Goal: Task Accomplishment & Management: Manage account settings

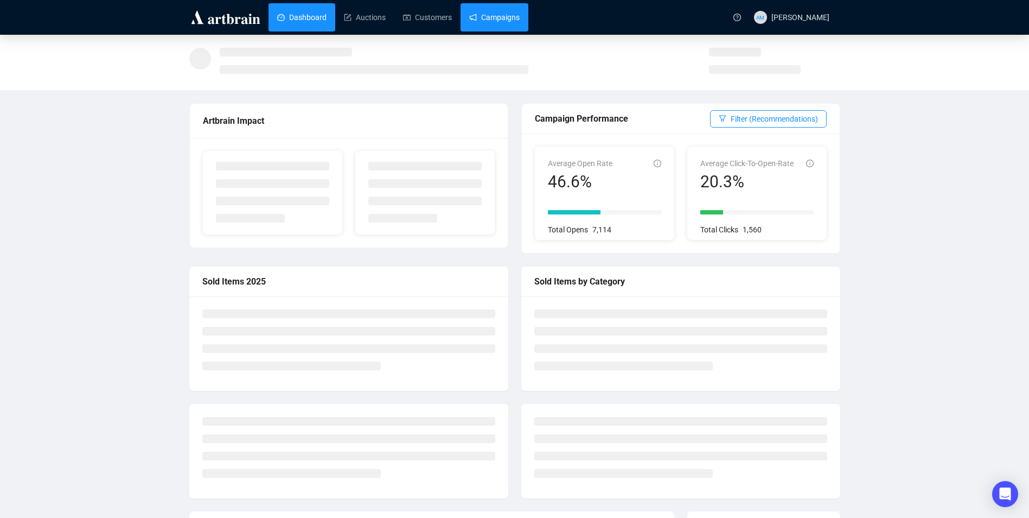
click at [488, 20] on link "Campaigns" at bounding box center [494, 17] width 50 height 28
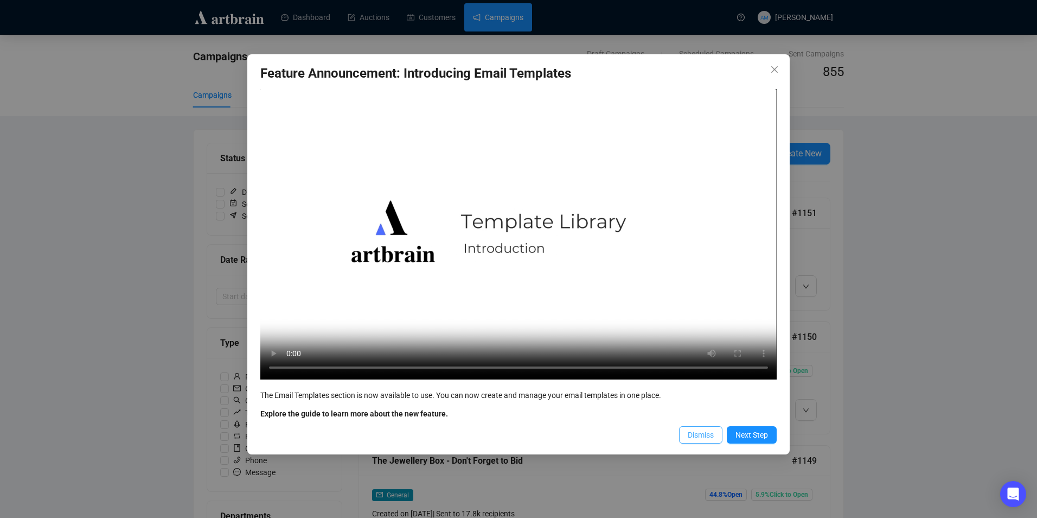
click at [692, 437] on span "Dismiss" at bounding box center [701, 435] width 26 height 12
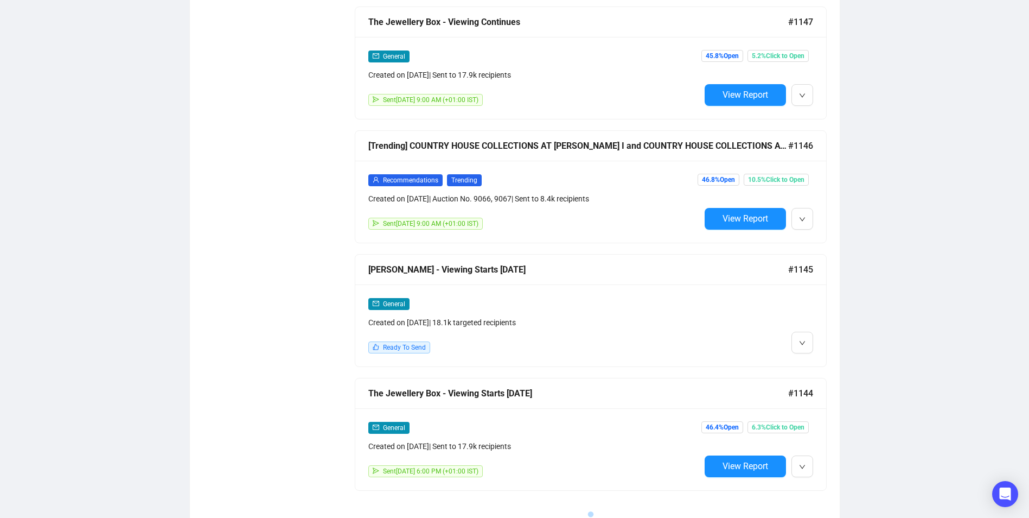
scroll to position [705, 0]
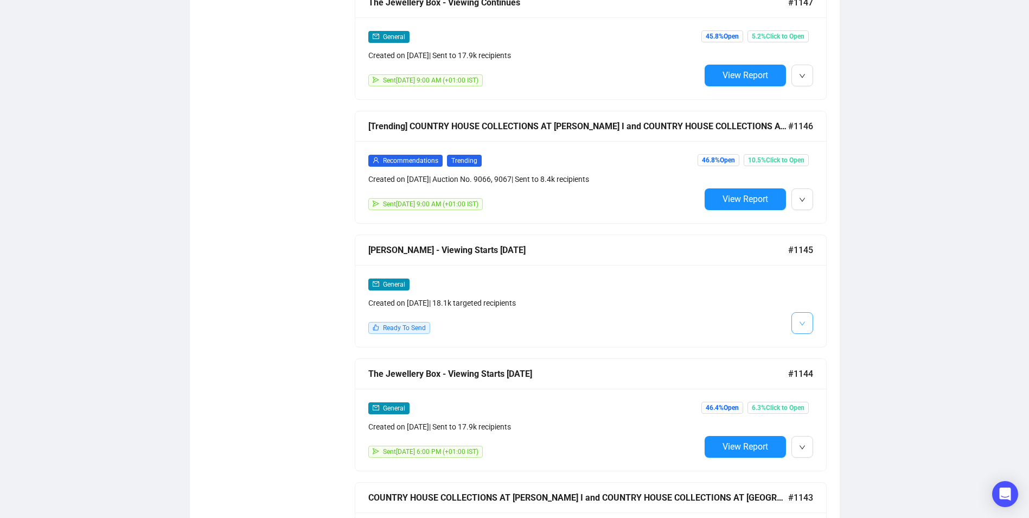
click at [794, 318] on button "button" at bounding box center [803, 323] width 22 height 22
click at [821, 340] on span "Edit" at bounding box center [819, 343] width 13 height 9
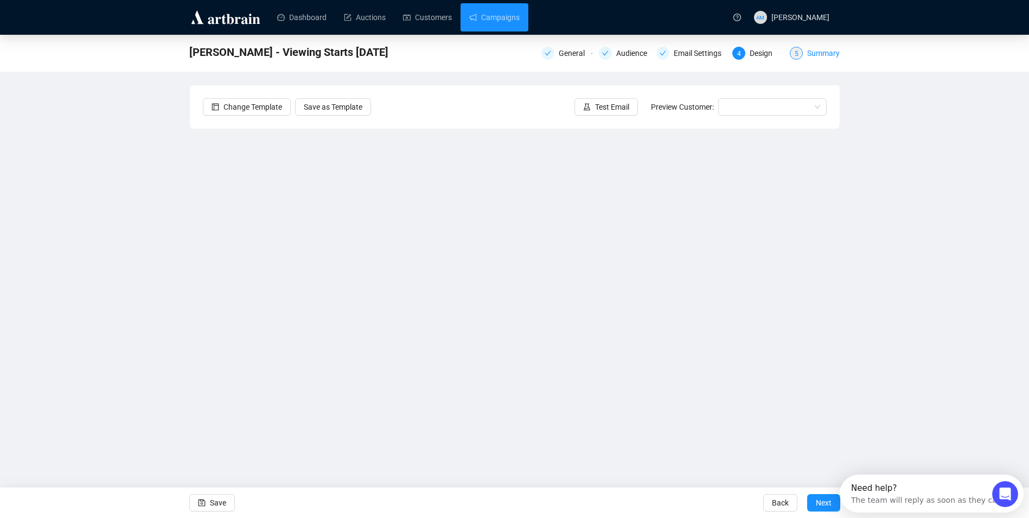
click at [796, 56] on span "5" at bounding box center [797, 54] width 4 height 8
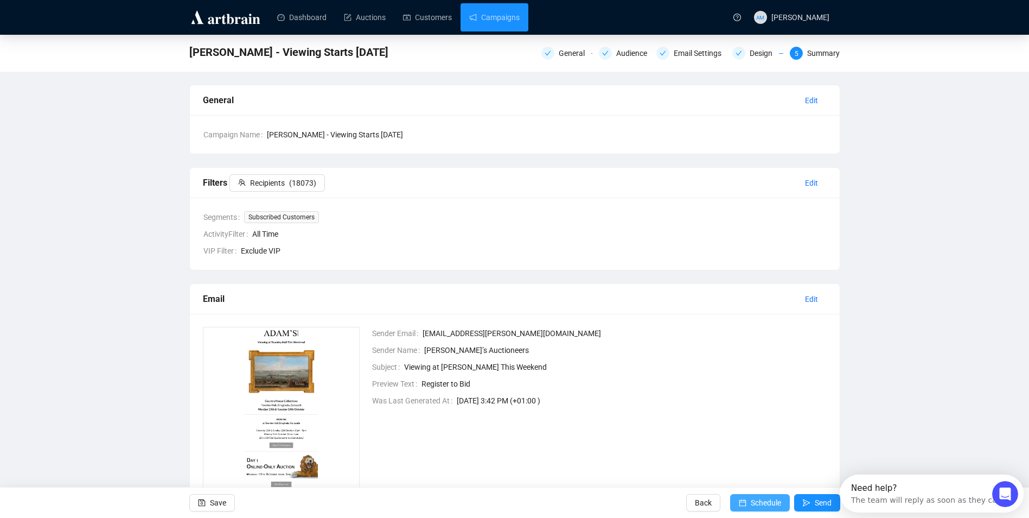
click at [745, 502] on icon "calendar" at bounding box center [743, 503] width 8 height 8
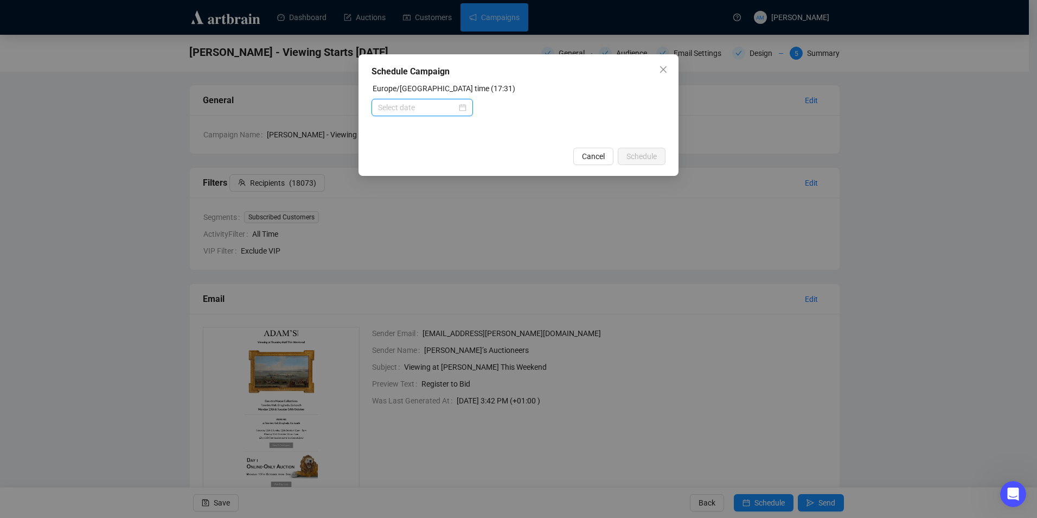
click at [418, 106] on input at bounding box center [417, 107] width 79 height 12
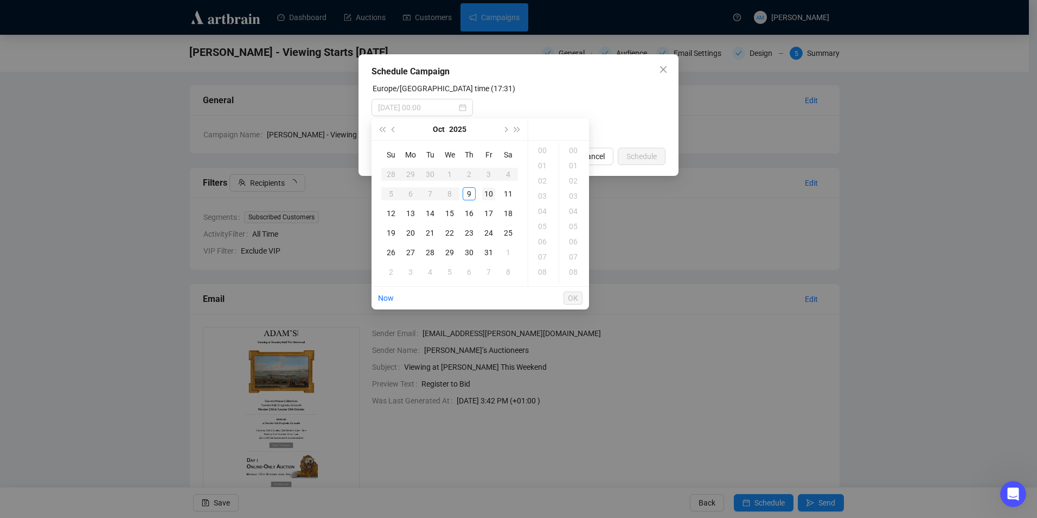
click at [486, 196] on div "10" at bounding box center [488, 193] width 13 height 13
click at [543, 270] on div "08" at bounding box center [544, 271] width 26 height 15
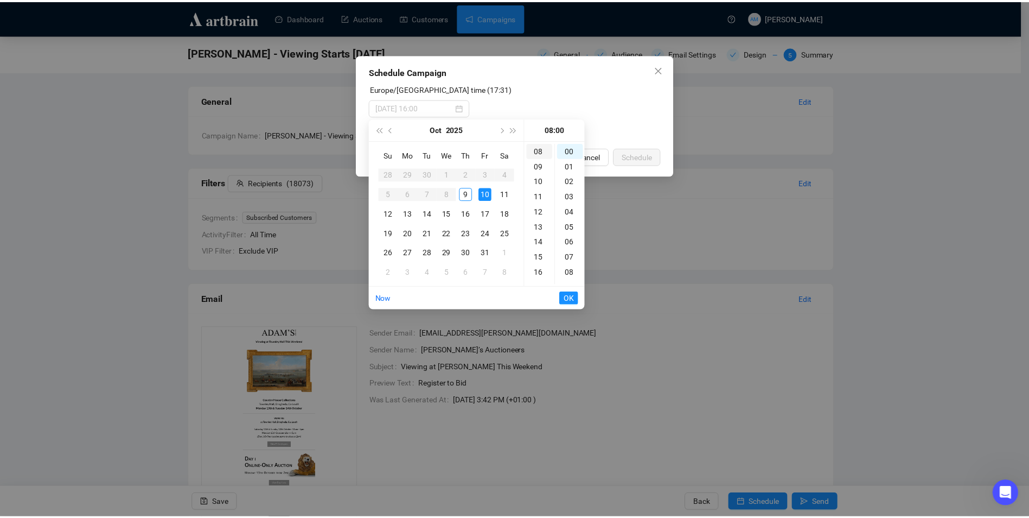
scroll to position [122, 0]
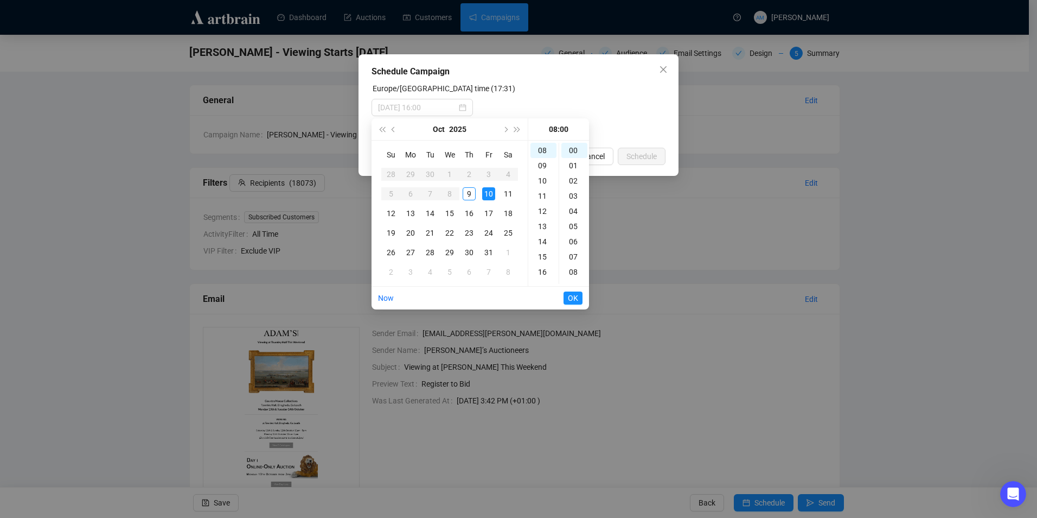
type input "[DATE] 08:00"
click at [569, 299] on span "OK" at bounding box center [573, 298] width 10 height 21
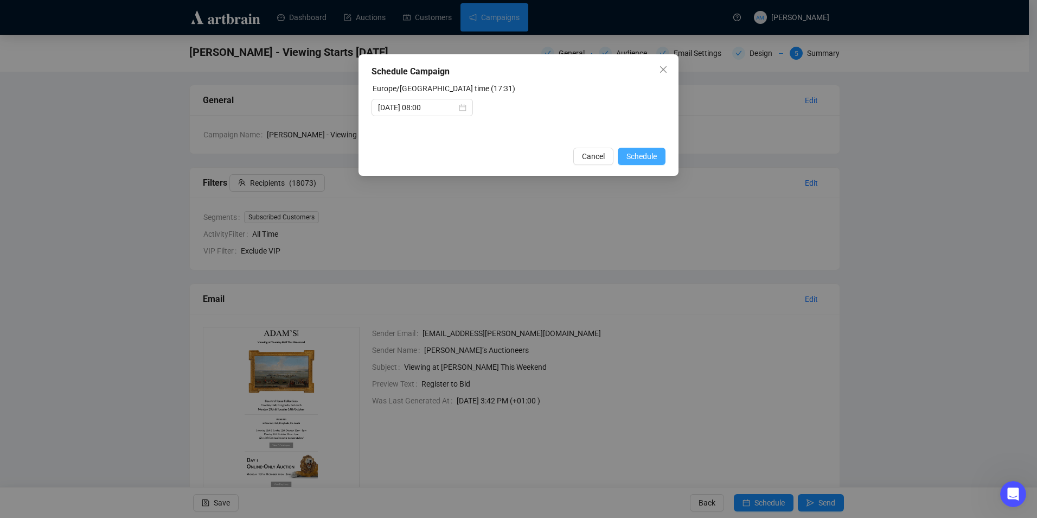
click at [656, 153] on span "Schedule" at bounding box center [642, 156] width 30 height 12
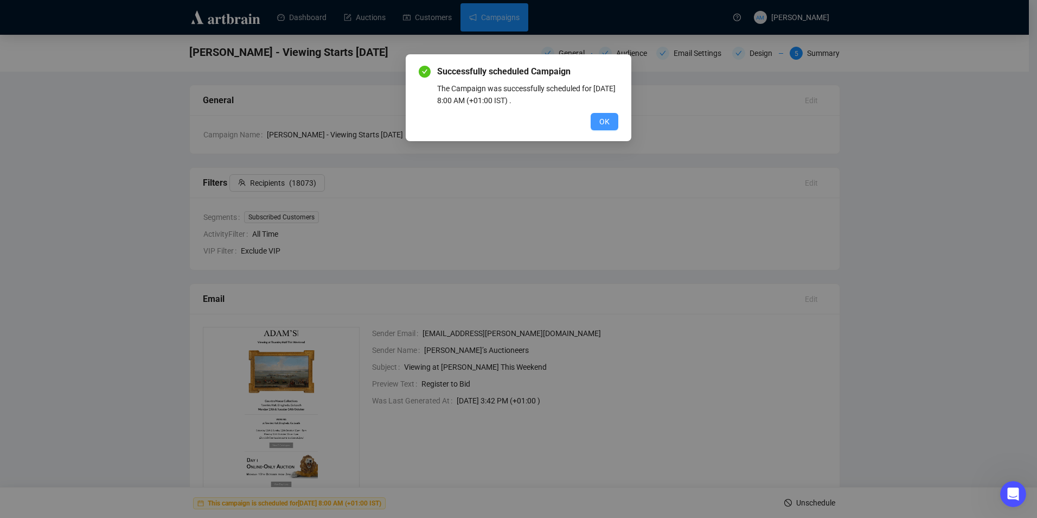
click at [608, 123] on span "OK" at bounding box center [604, 122] width 10 height 12
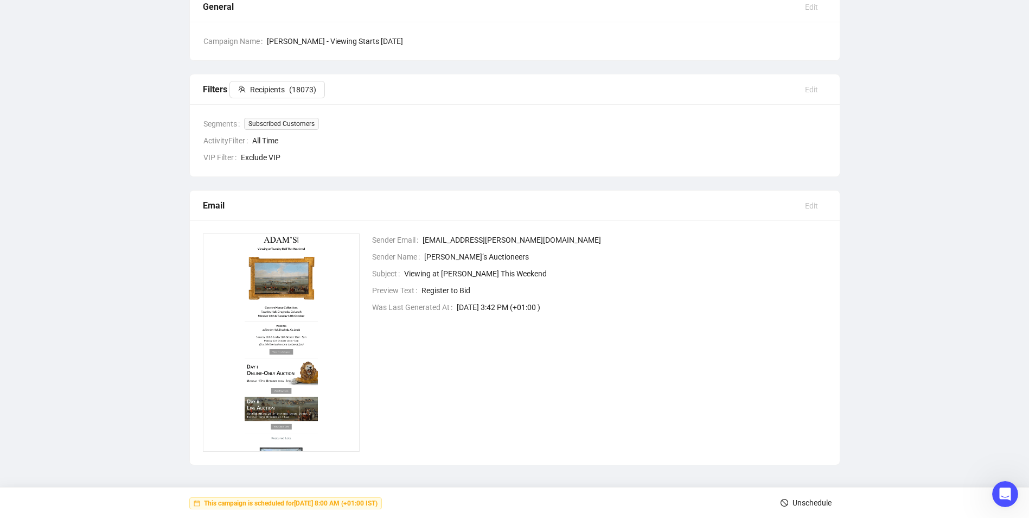
scroll to position [95, 0]
